Goal: Information Seeking & Learning: Learn about a topic

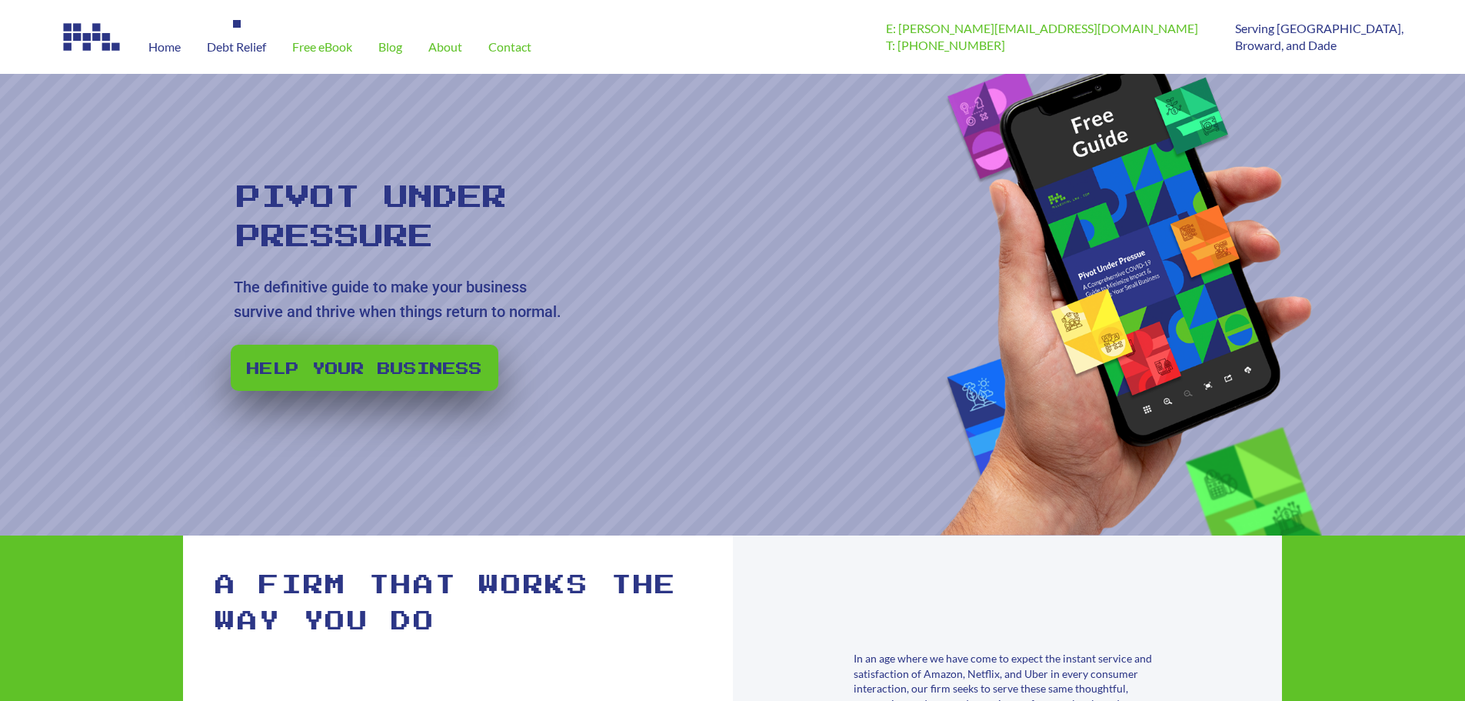
click at [221, 52] on span "Debt Relief" at bounding box center [236, 47] width 59 height 12
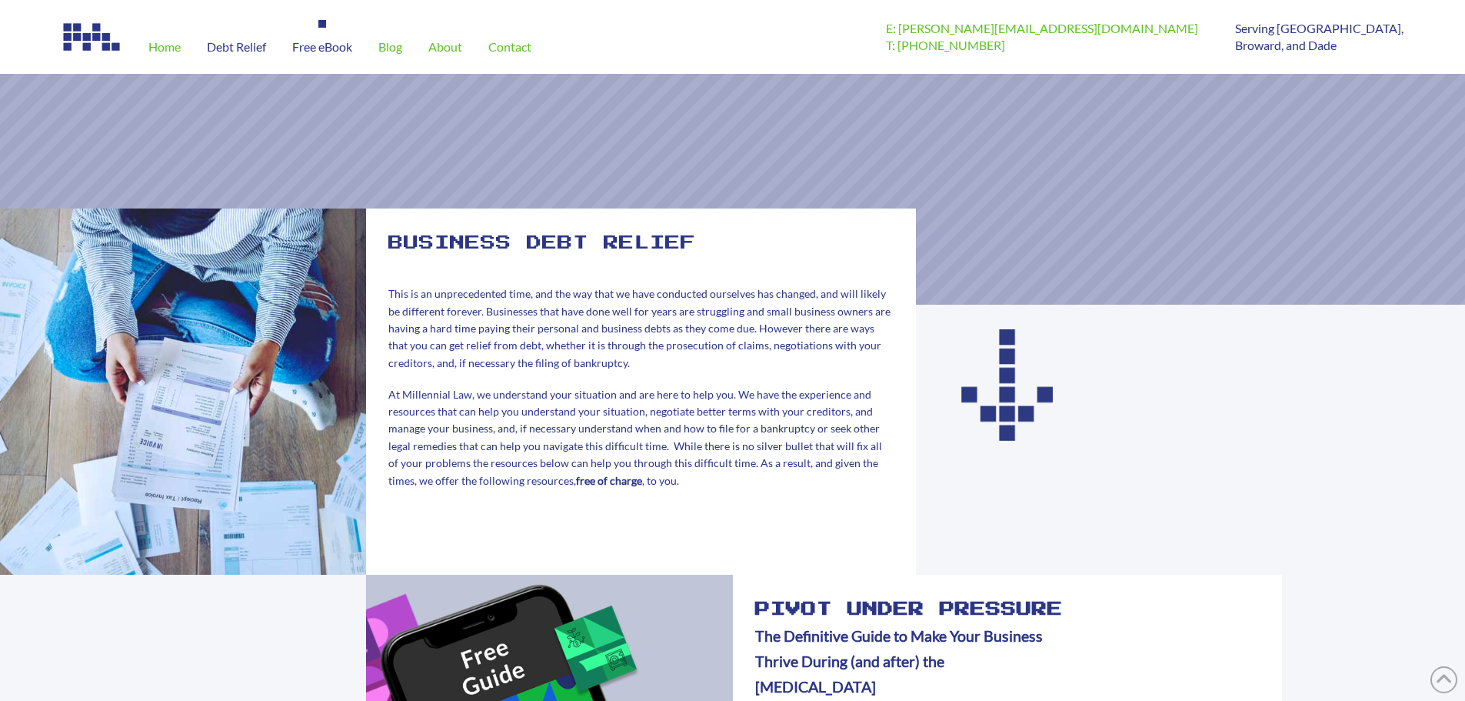
click at [306, 45] on span "Free eBook" at bounding box center [322, 47] width 60 height 12
click at [498, 48] on span "Contact" at bounding box center [509, 47] width 43 height 12
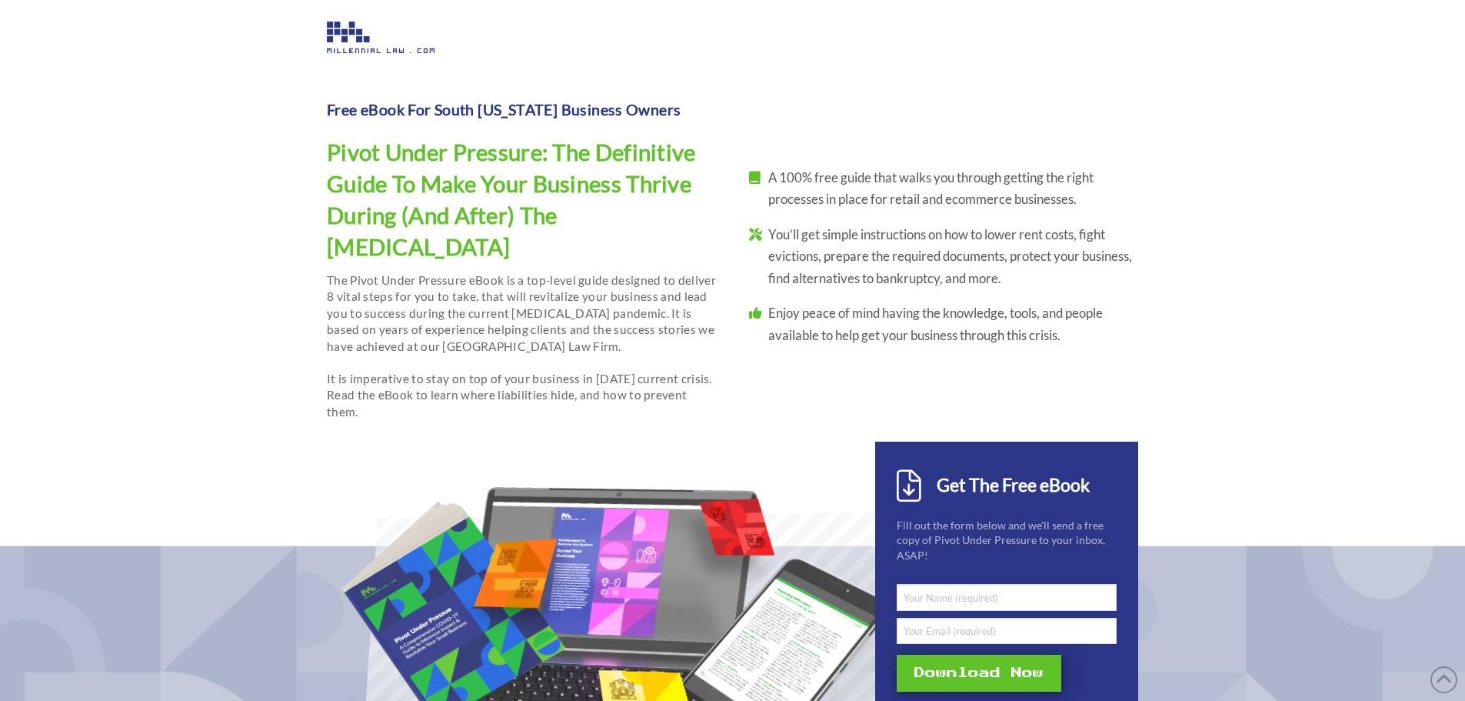
click at [360, 28] on img at bounding box center [381, 38] width 108 height 32
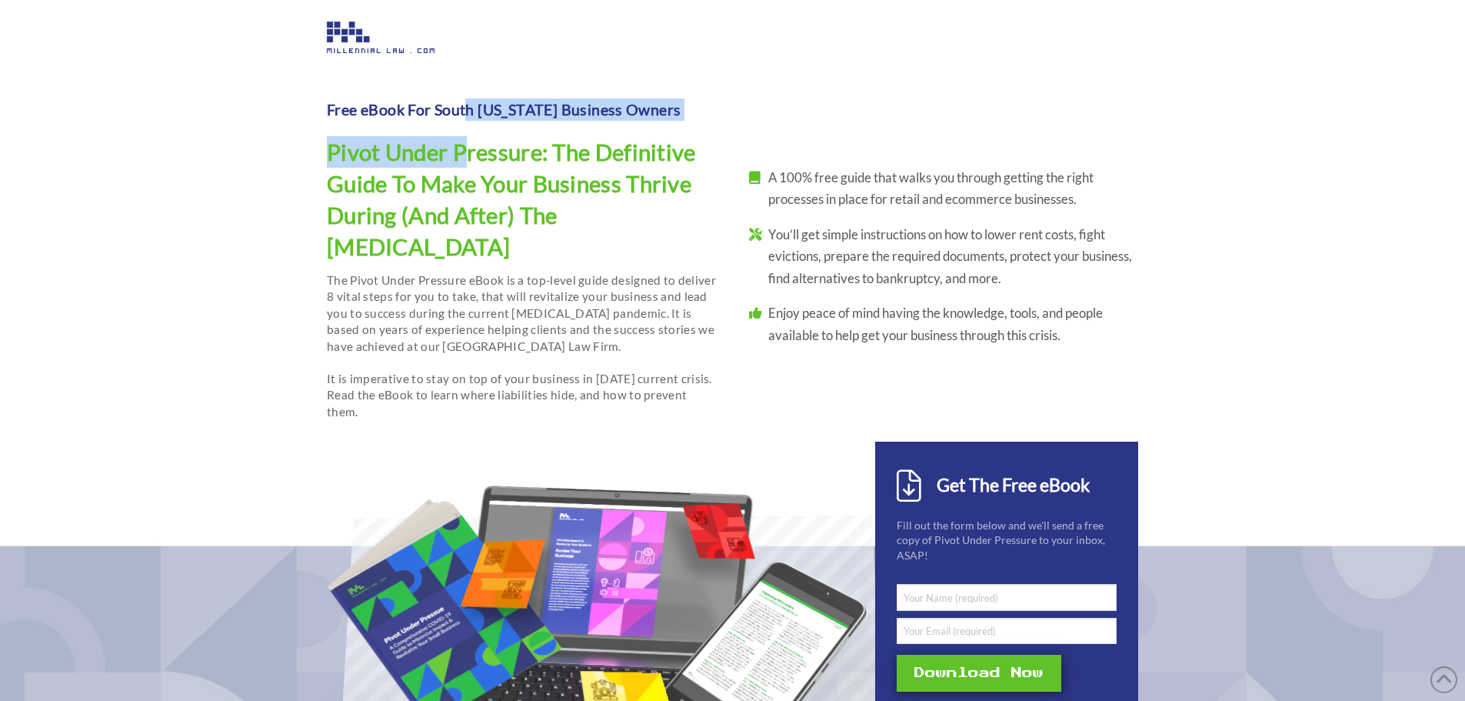
drag, startPoint x: 465, startPoint y: 122, endPoint x: 436, endPoint y: 124, distance: 28.6
click at [465, 121] on div "Free eBook For South [US_STATE] Business Owners Pivot Under Pressure: The Defin…" at bounding box center [522, 255] width 390 height 329
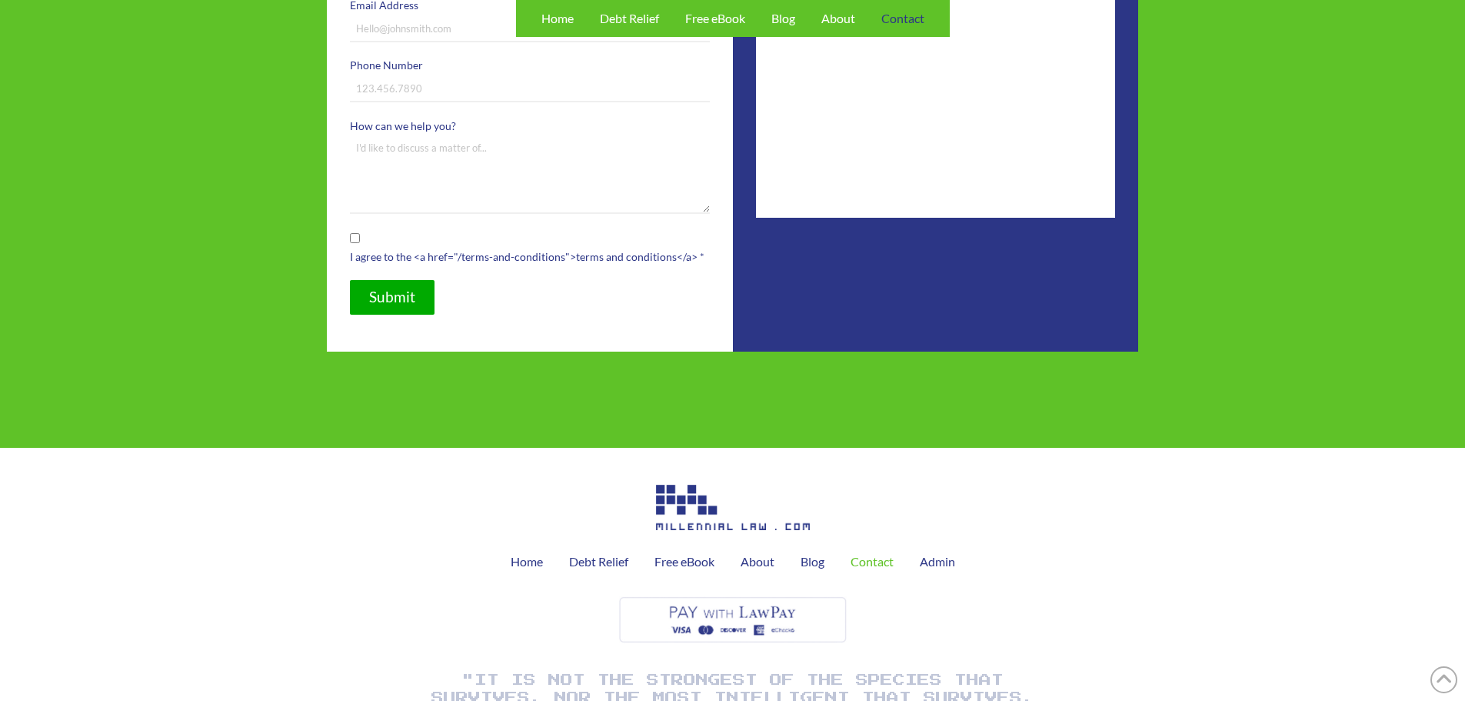
scroll to position [834, 0]
